Goal: Information Seeking & Learning: Compare options

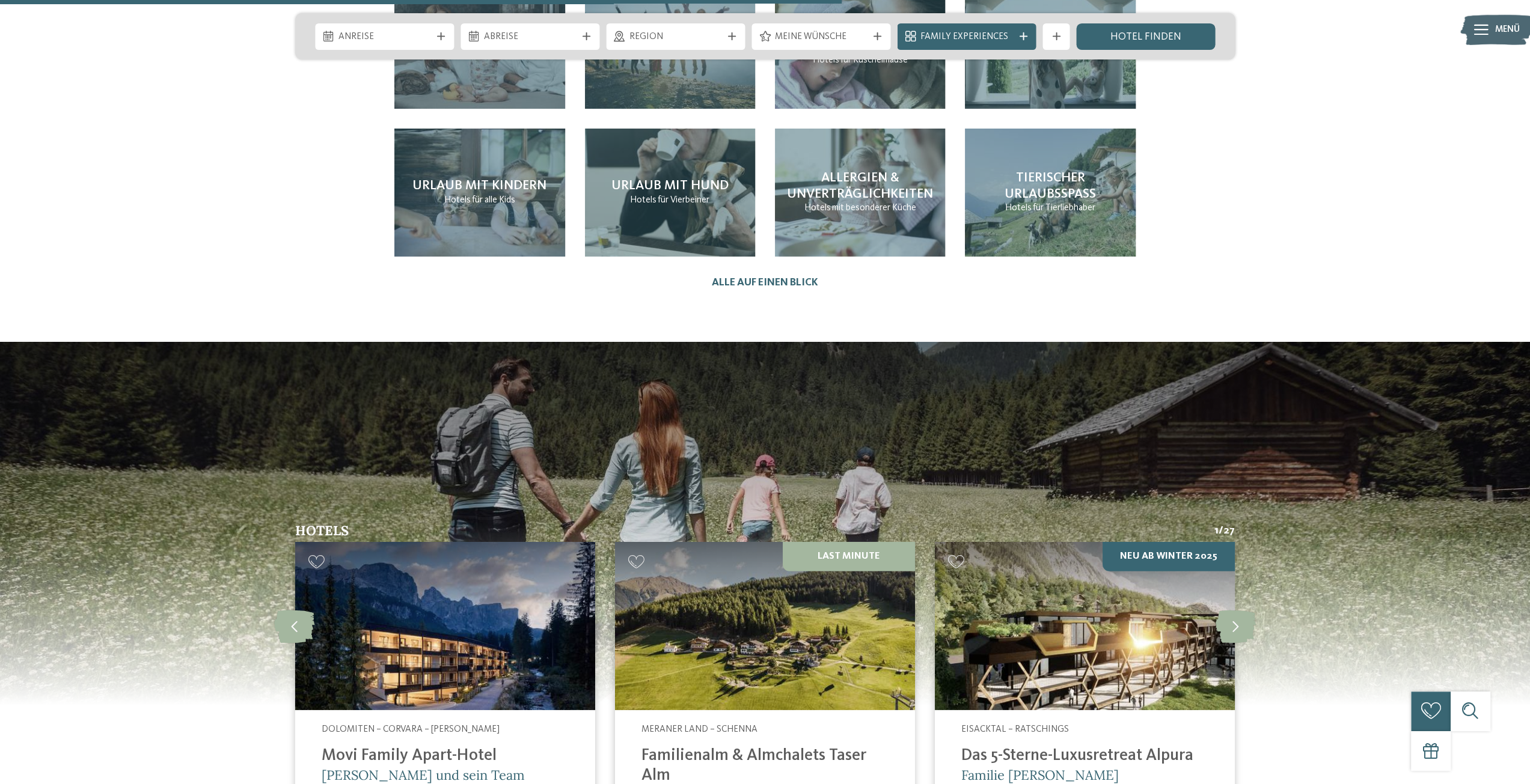
scroll to position [3665, 0]
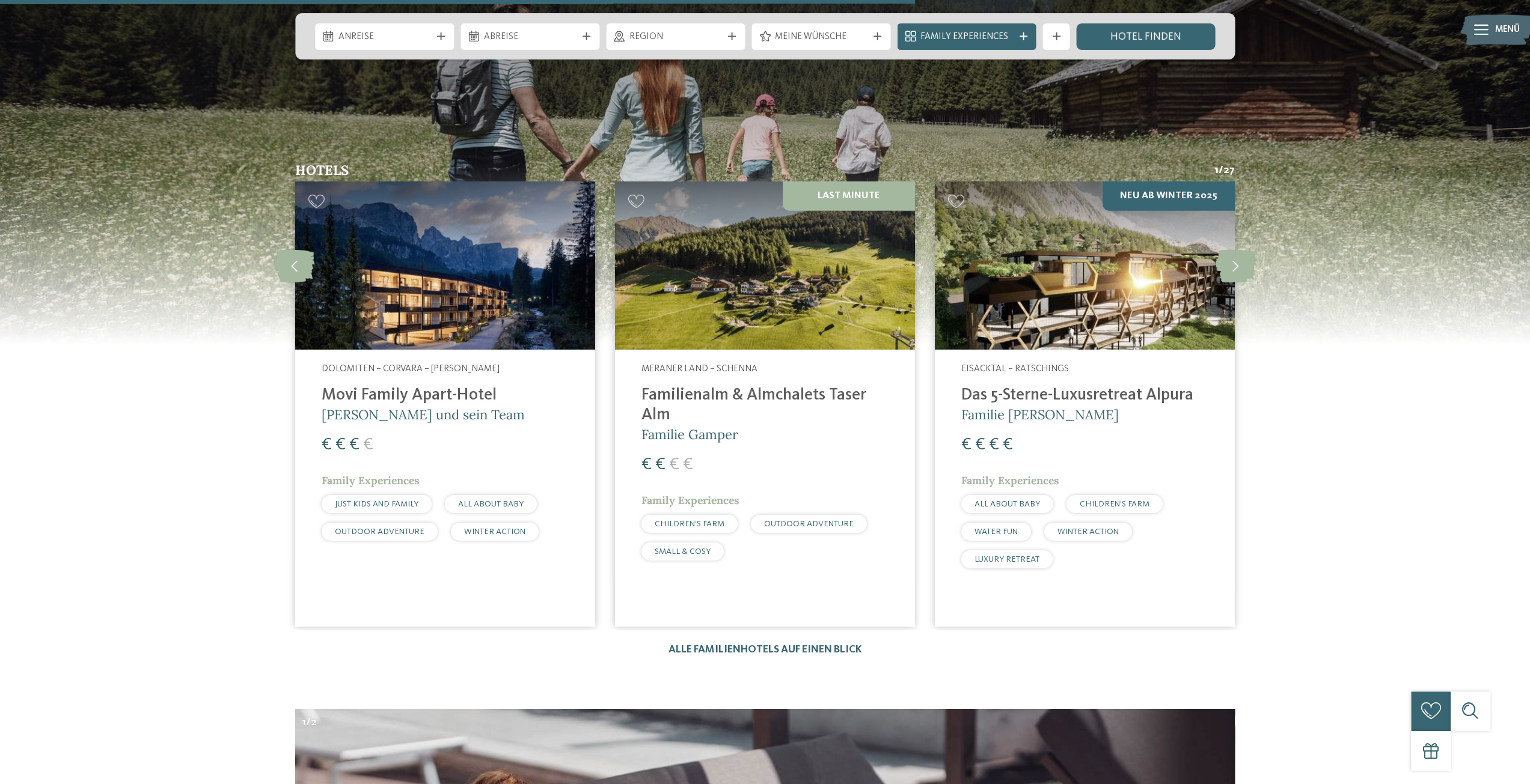
click at [787, 386] on h4 "Familienalm & Almchalets Taser Alm" at bounding box center [764, 406] width 247 height 40
click at [1012, 386] on h4 "Das 5-Sterne-Luxusretreat Alpura" at bounding box center [1085, 396] width 247 height 19
click at [427, 386] on h4 "Movi Family Apart-Hotel" at bounding box center [444, 396] width 247 height 19
click at [460, 386] on h4 "Movi Family Apart-Hotel" at bounding box center [444, 396] width 247 height 19
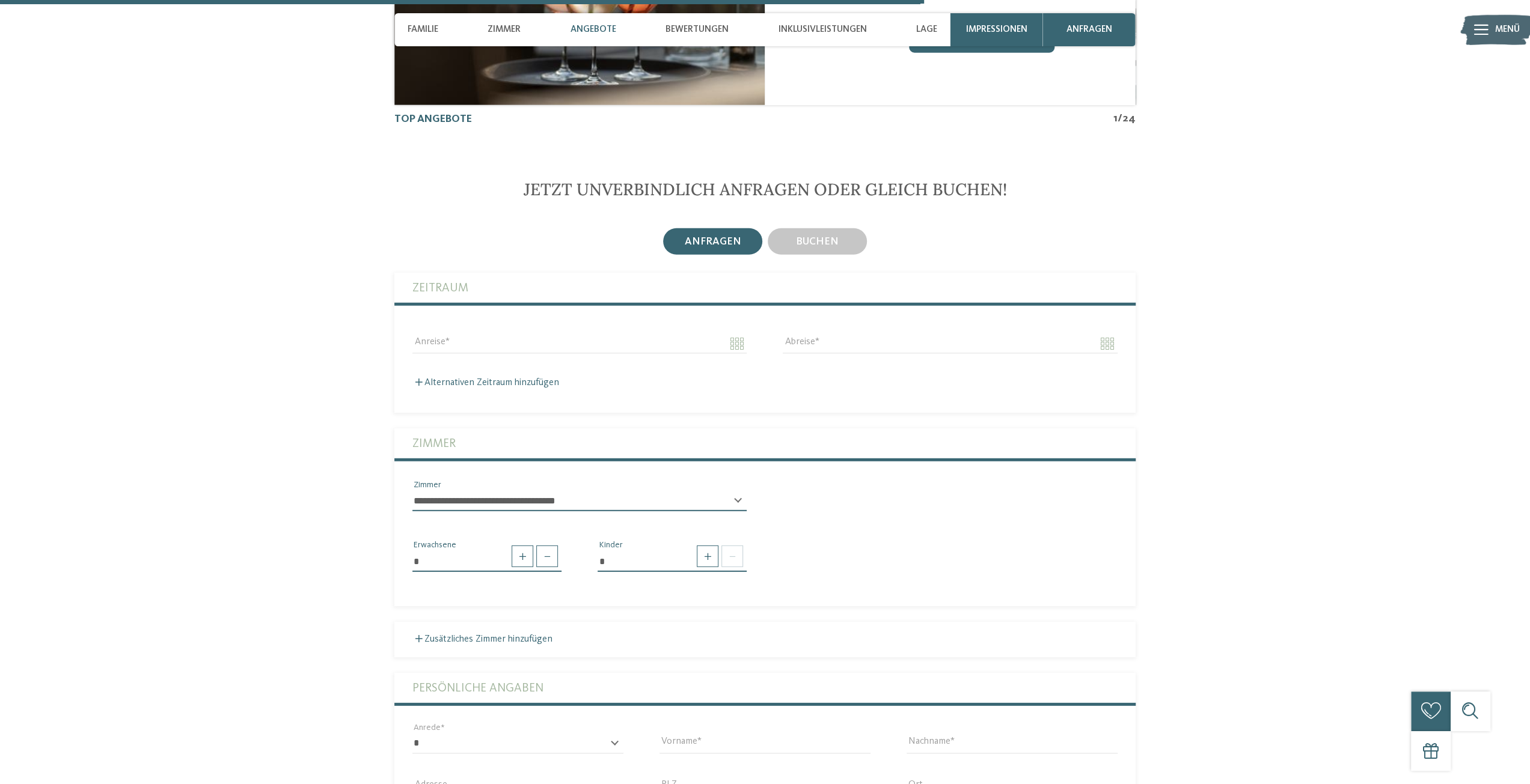
scroll to position [2944, 0]
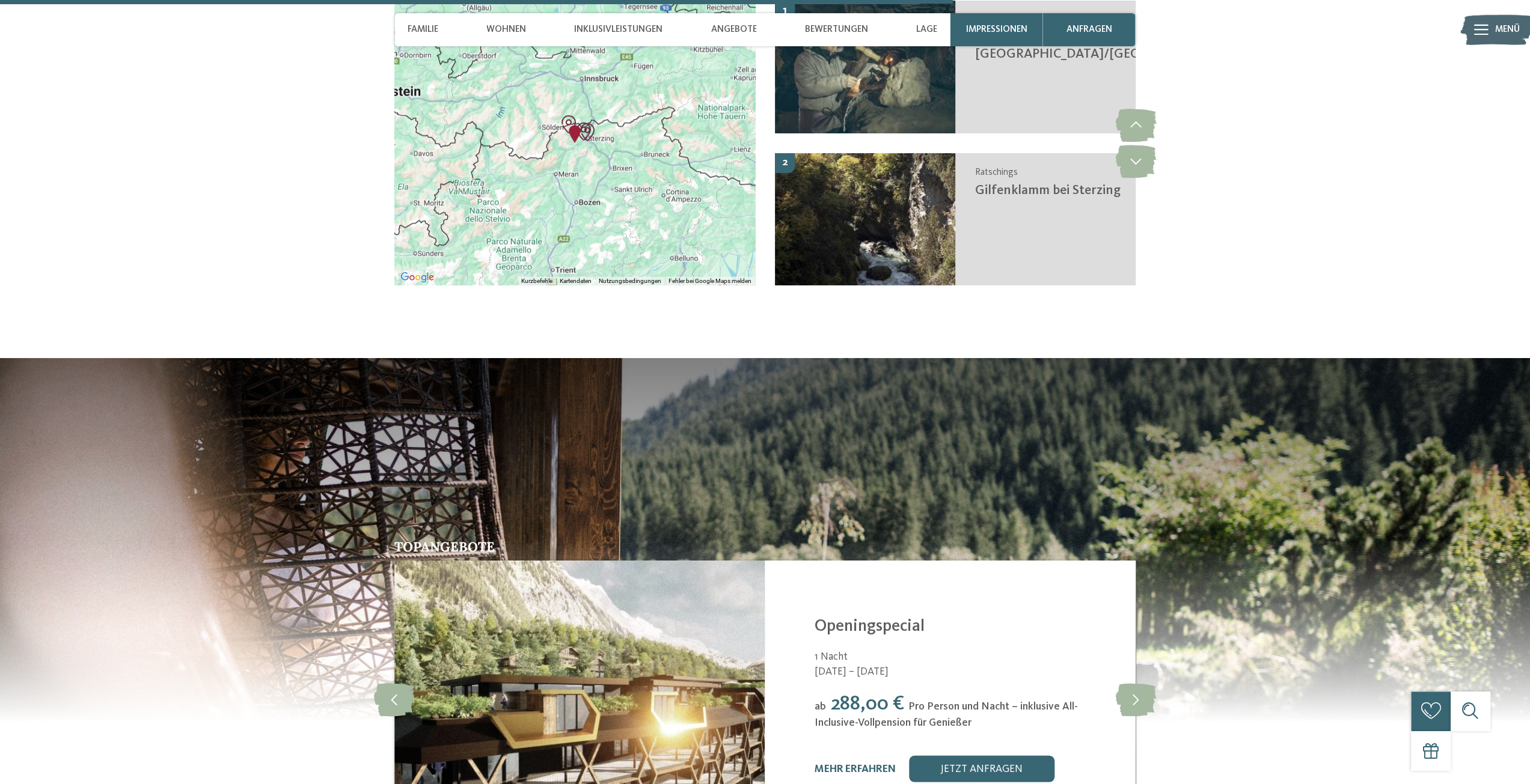
scroll to position [2944, 0]
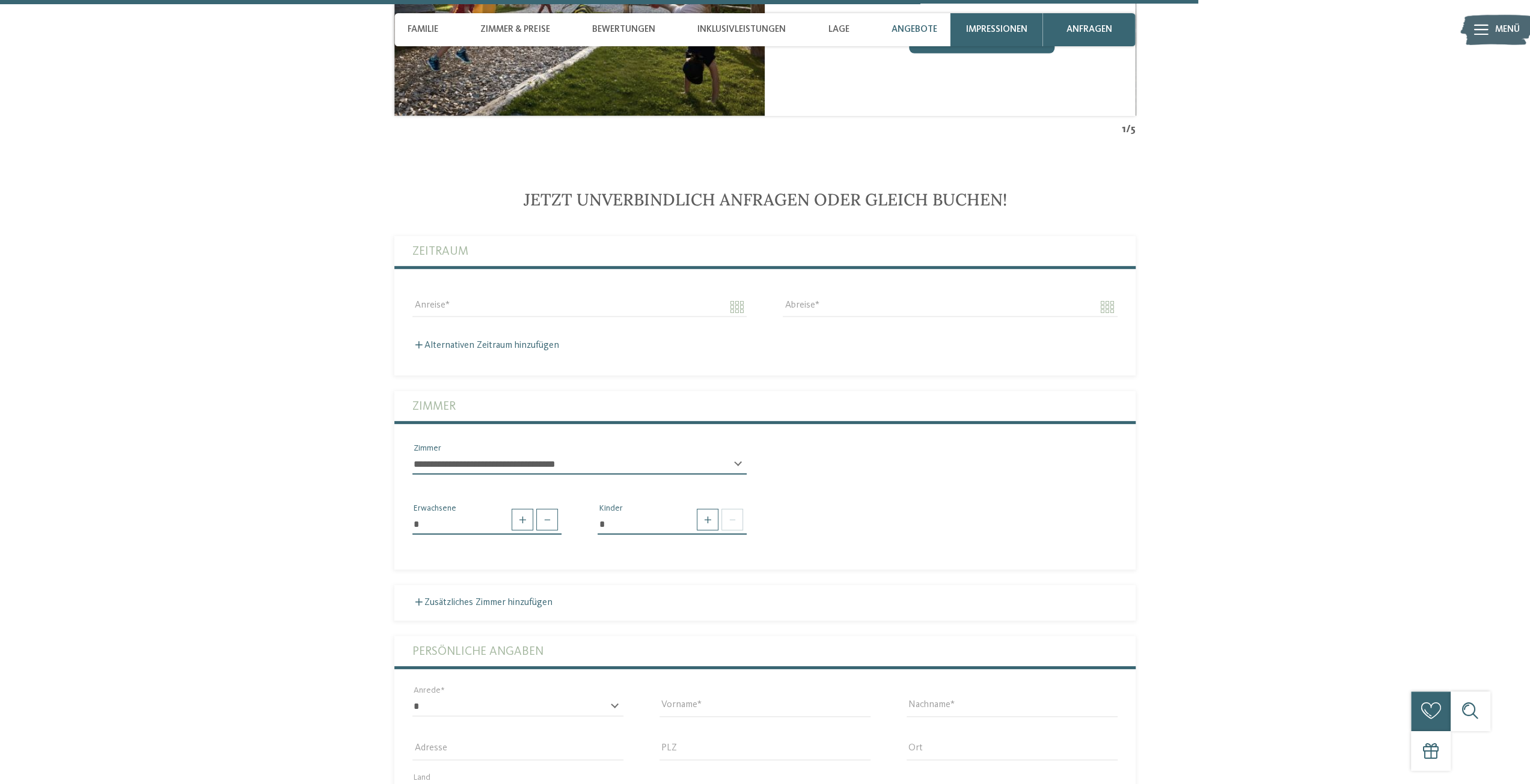
scroll to position [3244, 0]
